Goal: Navigation & Orientation: Find specific page/section

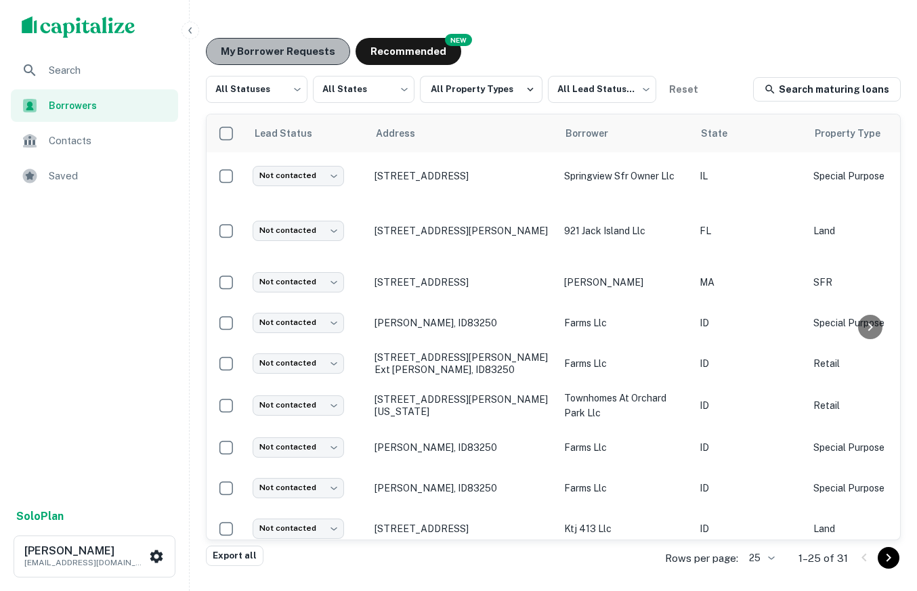
click at [305, 44] on button "My Borrower Requests" at bounding box center [278, 51] width 144 height 27
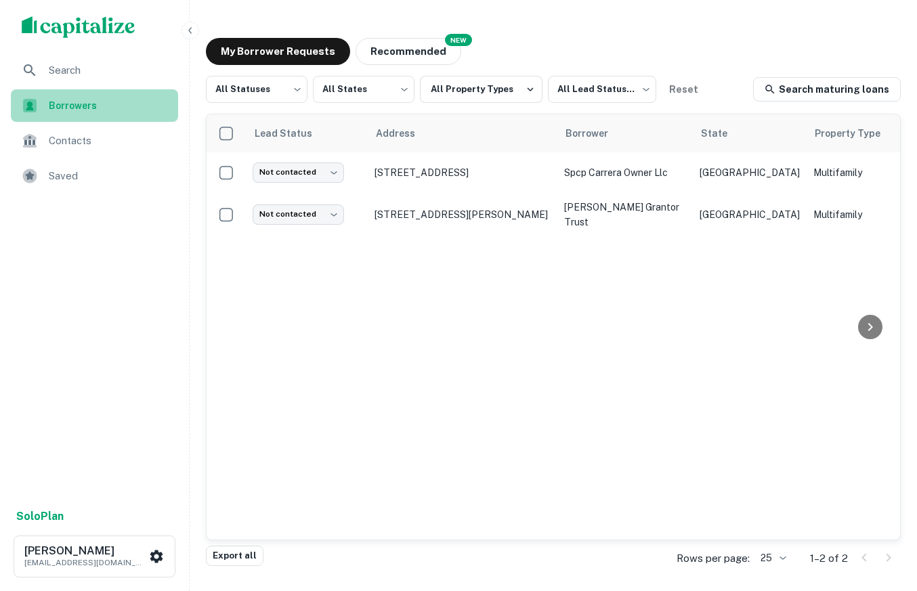
click at [116, 105] on span "Borrowers" at bounding box center [109, 105] width 121 height 15
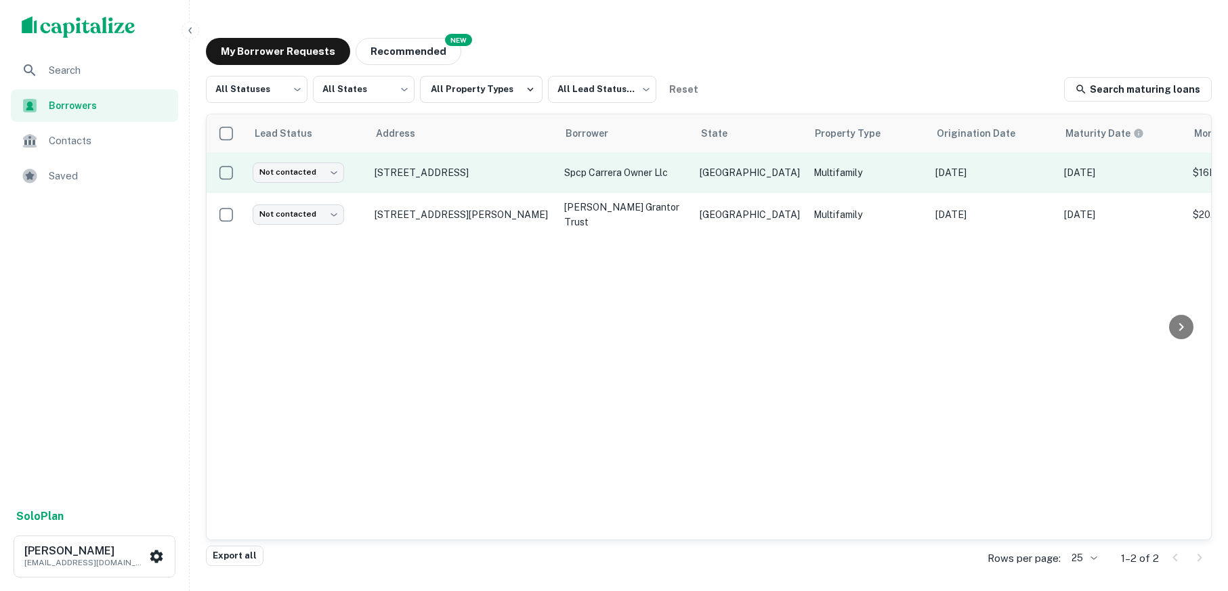
click at [917, 175] on p "[DATE]" at bounding box center [993, 172] width 115 height 15
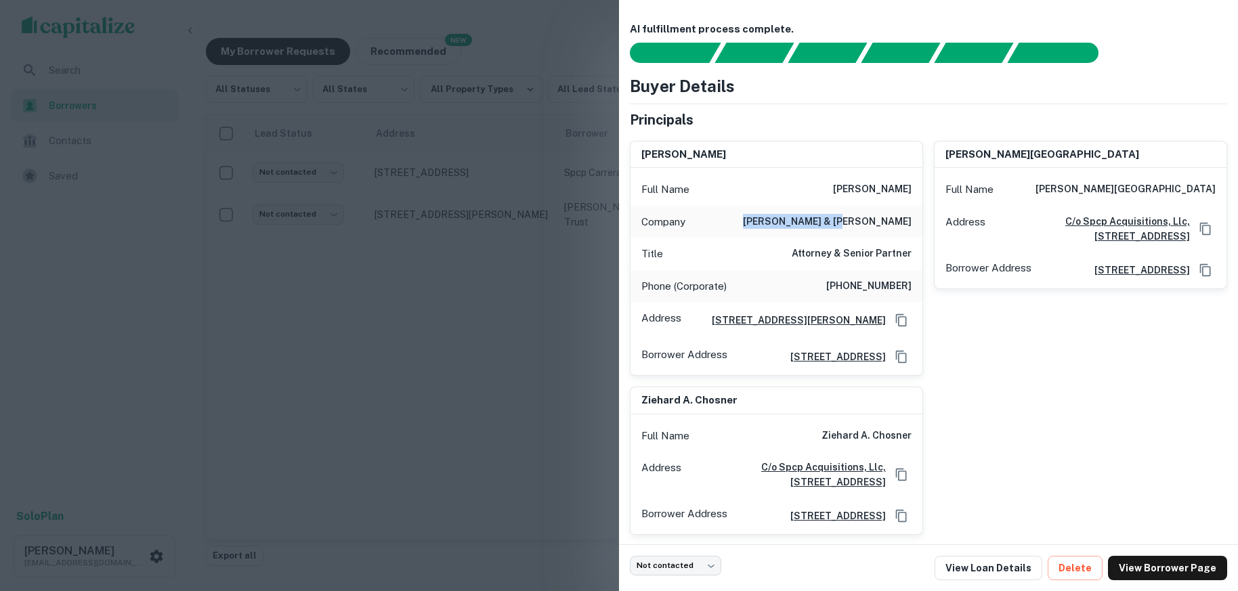
drag, startPoint x: 906, startPoint y: 225, endPoint x: 819, endPoint y: 226, distance: 87.4
click at [819, 226] on div "Company chesney & [PERSON_NAME]" at bounding box center [777, 222] width 292 height 33
copy h6 "[PERSON_NAME] & [PERSON_NAME]"
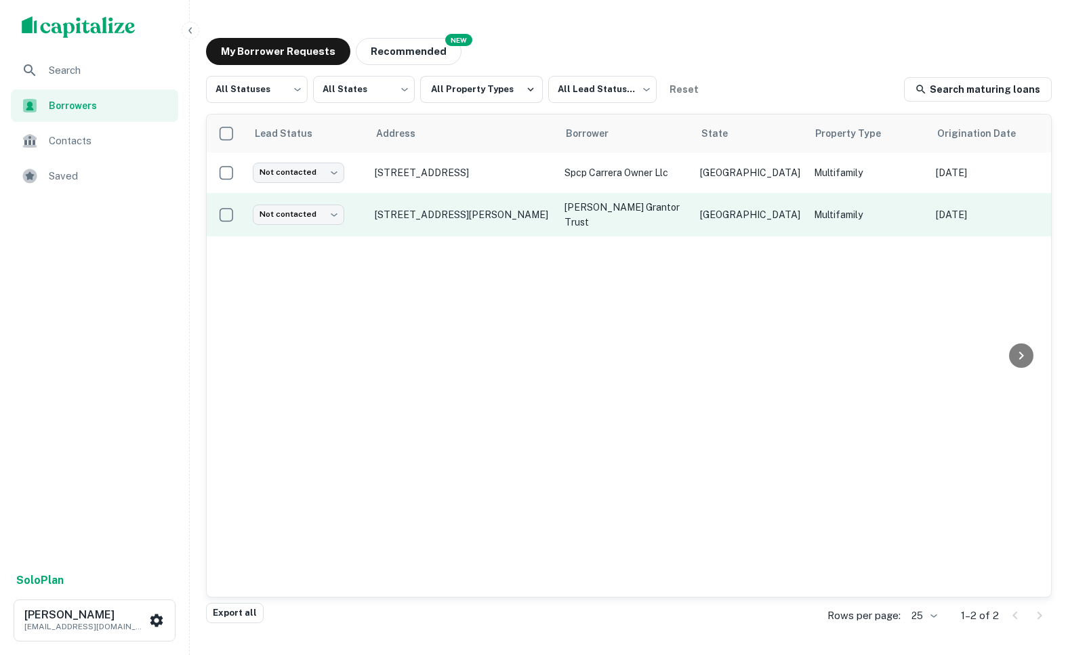
click at [404, 193] on td "[STREET_ADDRESS][PERSON_NAME]" at bounding box center [463, 214] width 190 height 43
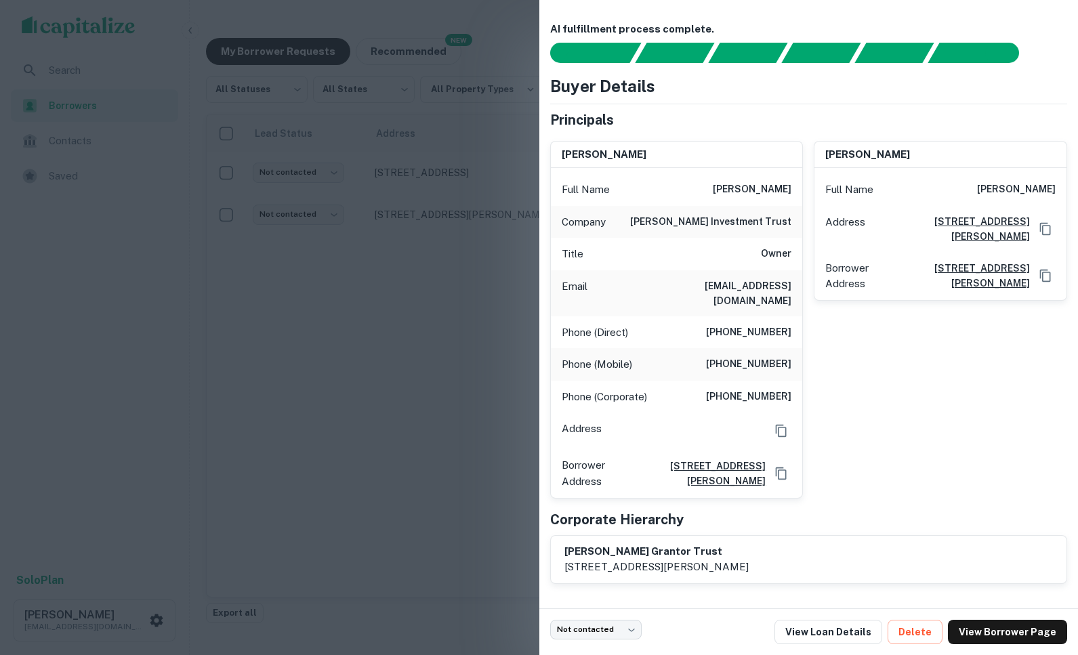
click at [526, 329] on div at bounding box center [539, 327] width 1078 height 655
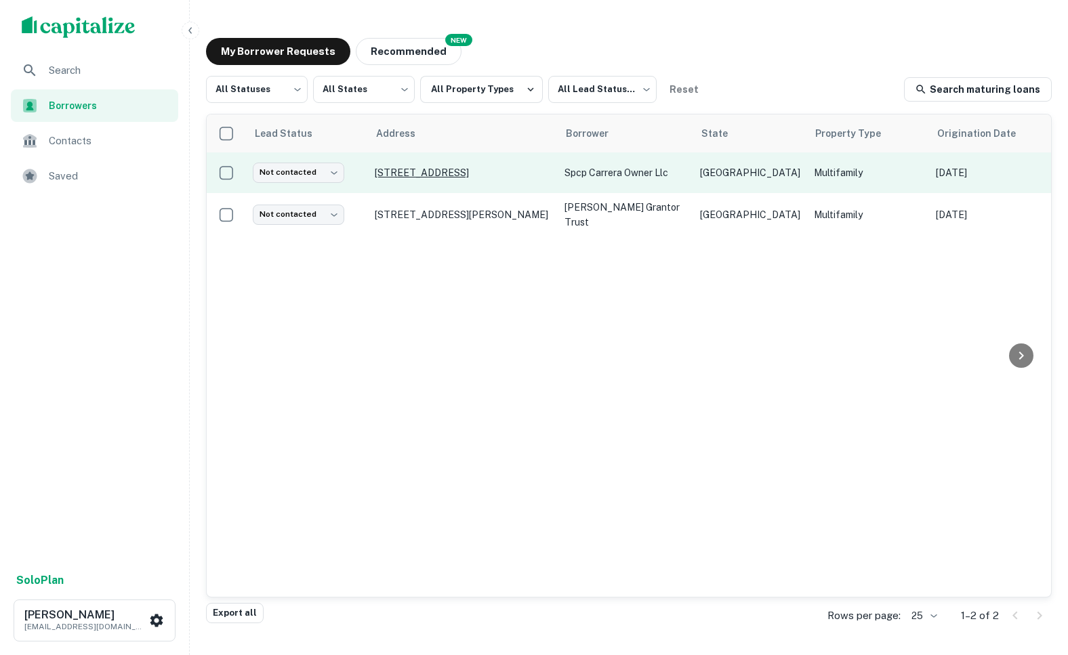
click at [518, 175] on p "[STREET_ADDRESS]" at bounding box center [463, 173] width 176 height 12
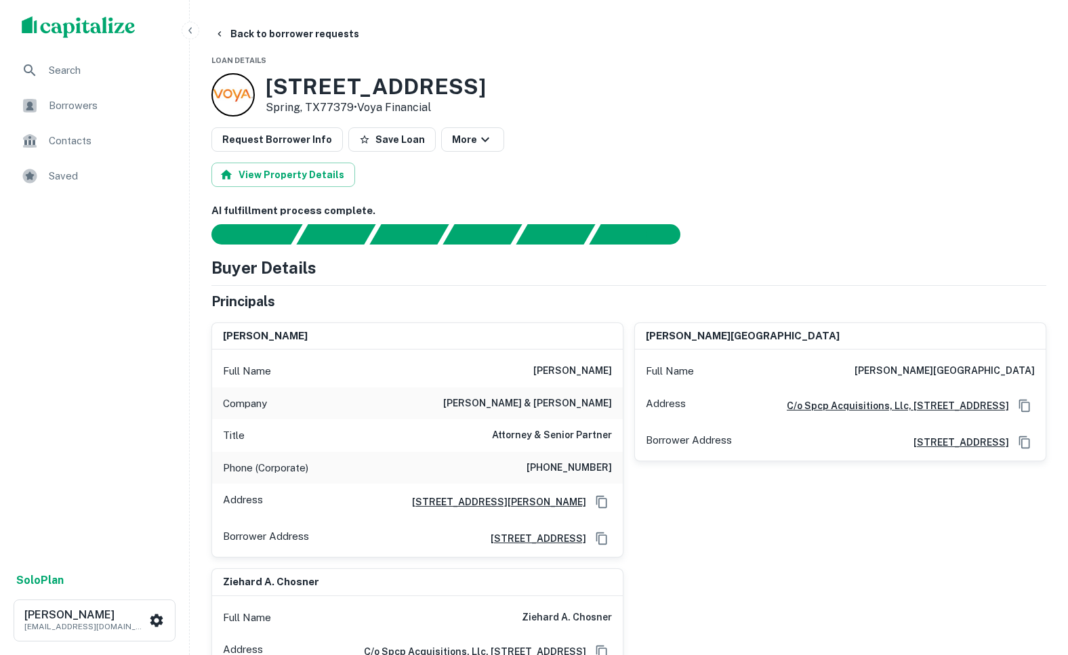
click at [145, 320] on div "Search Borrowers Contacts Saved" at bounding box center [94, 309] width 189 height 510
